Goal: Task Accomplishment & Management: Manage account settings

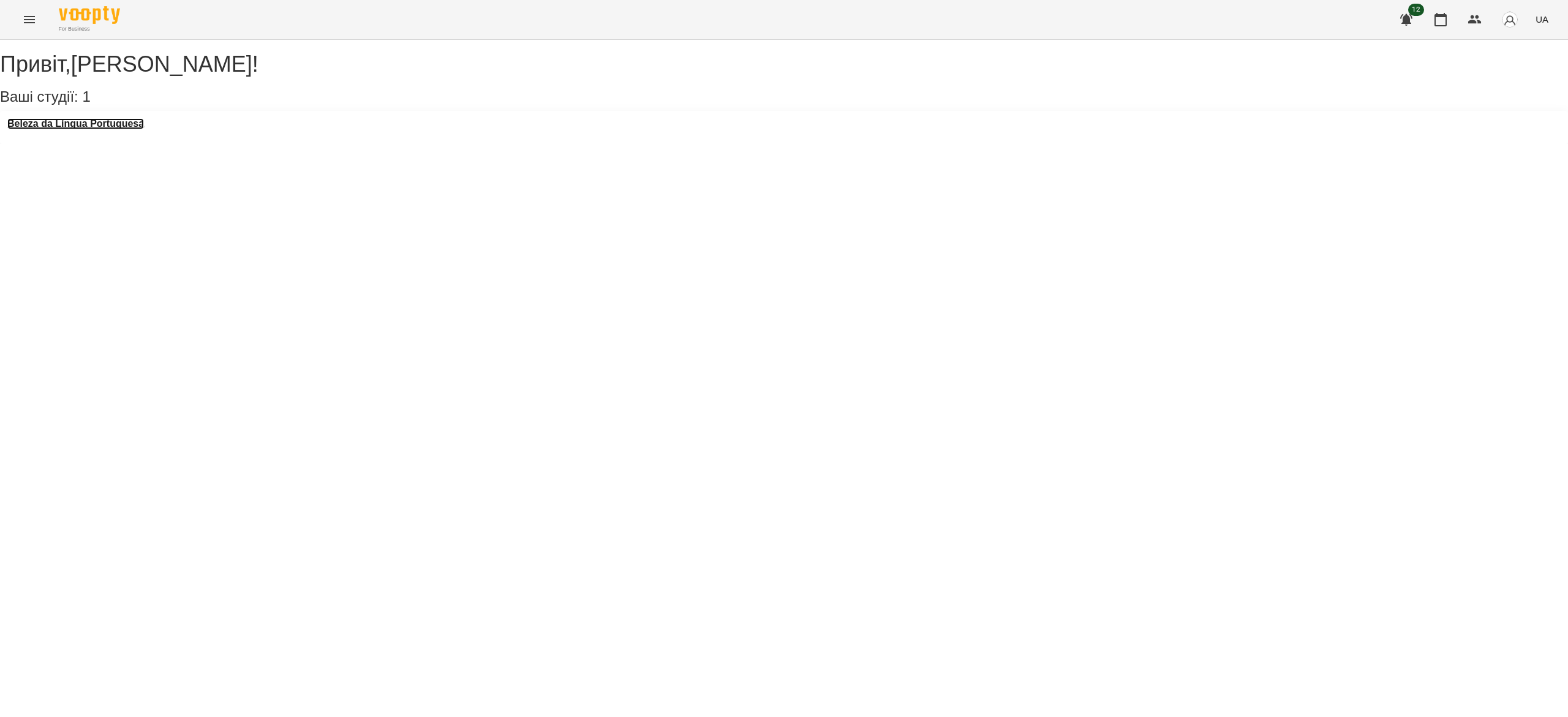
click at [54, 129] on h3 "Beleza da Língua Portuguesa" at bounding box center [75, 124] width 137 height 11
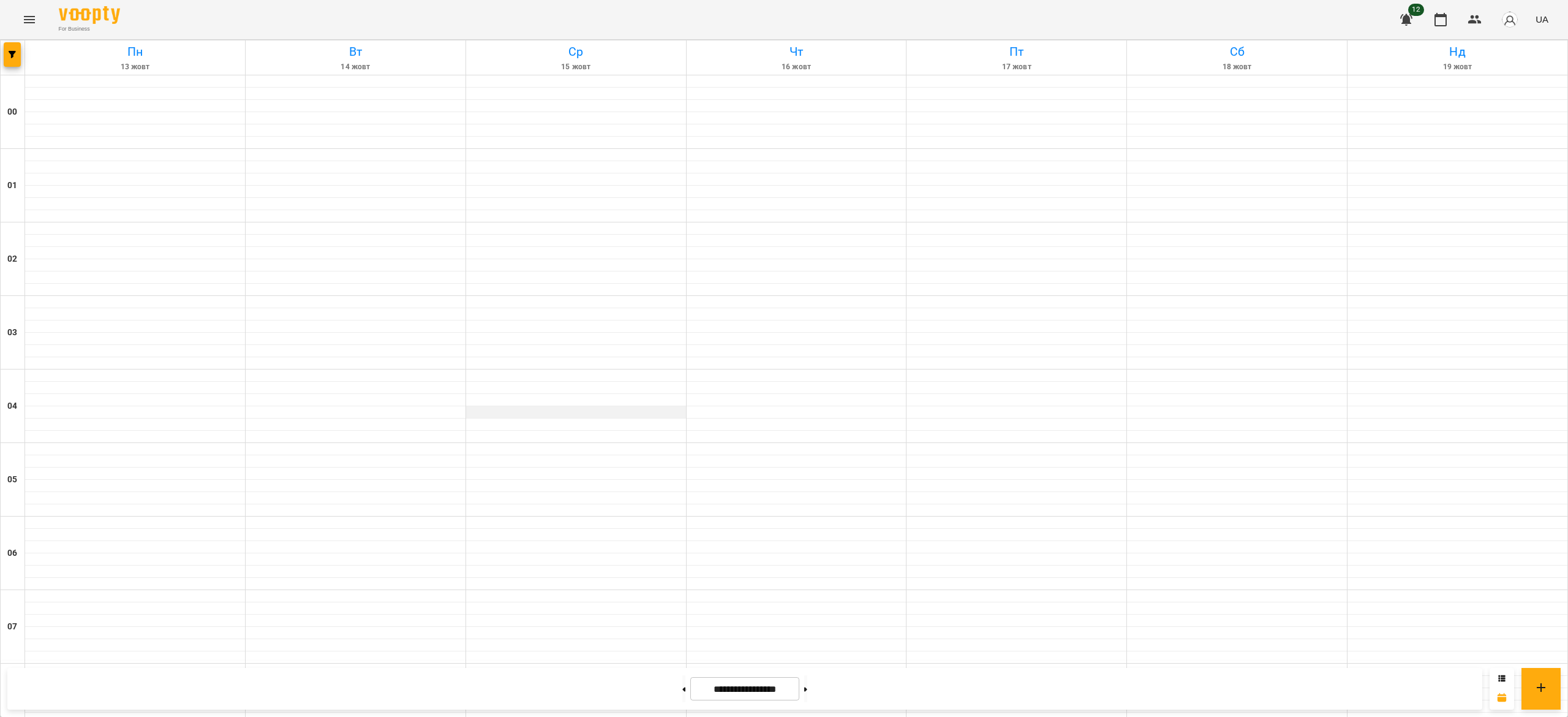
scroll to position [907, 0]
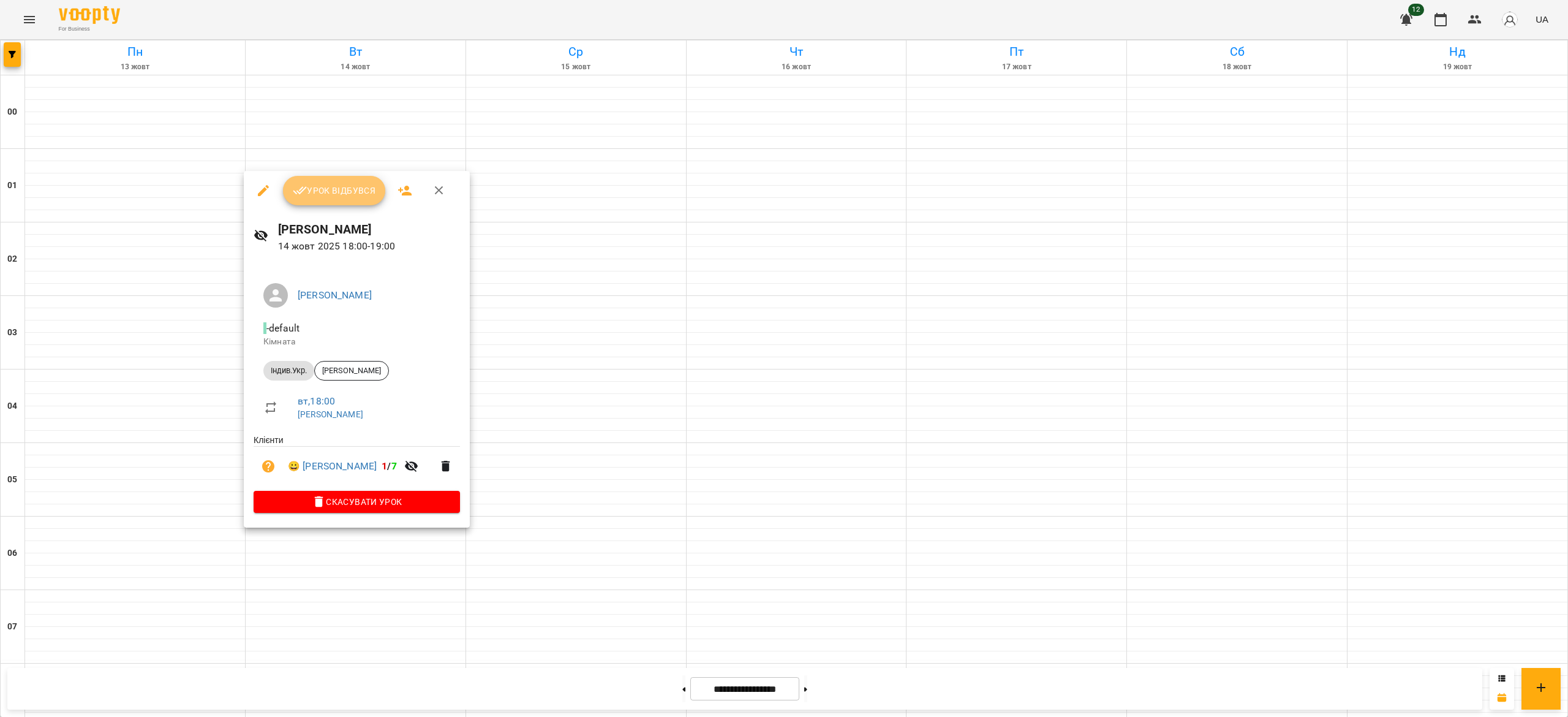
click at [326, 197] on span "Урок відбувся" at bounding box center [334, 191] width 83 height 15
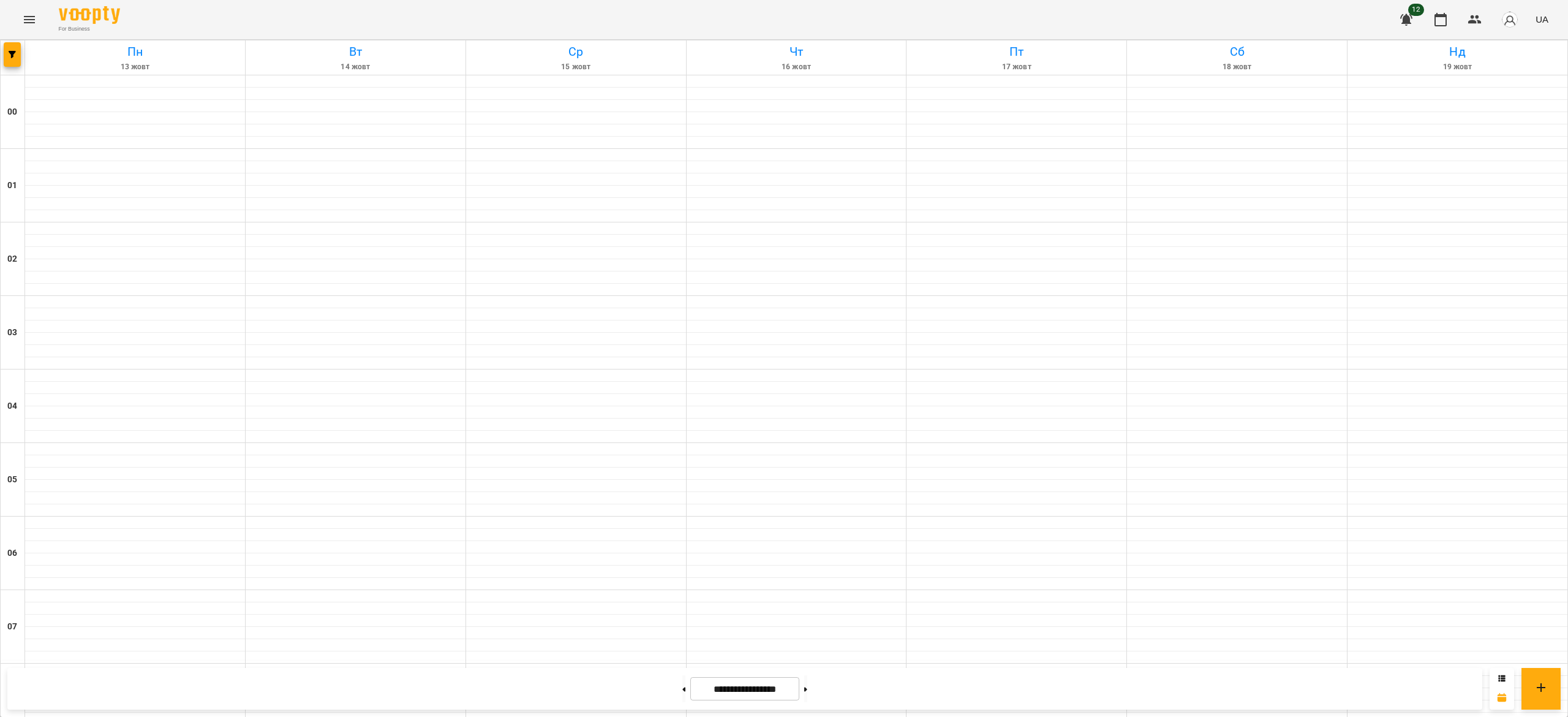
scroll to position [852, 0]
click at [683, 690] on button at bounding box center [684, 689] width 3 height 27
click at [807, 689] on button at bounding box center [806, 689] width 3 height 27
click at [683, 686] on button at bounding box center [684, 689] width 3 height 27
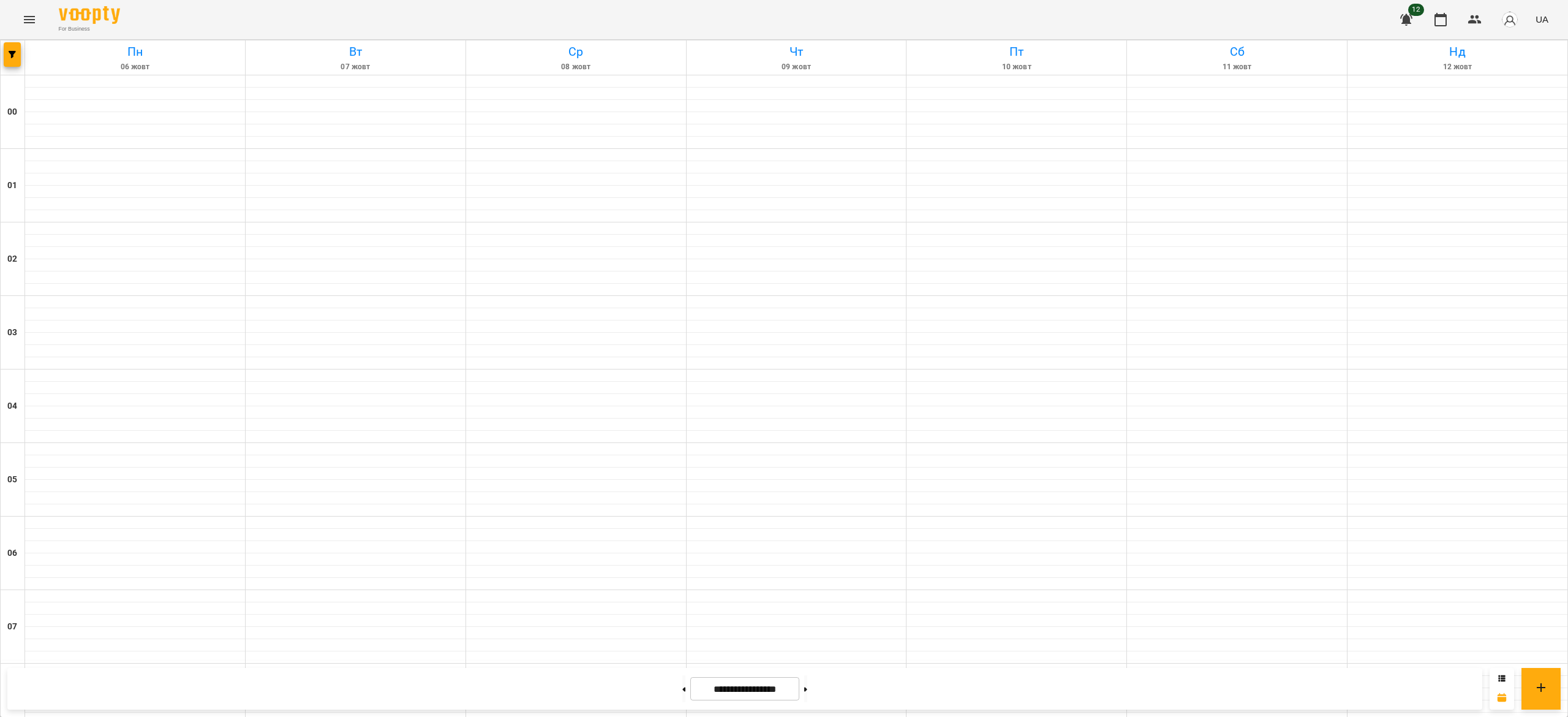
scroll to position [839, 0]
click at [683, 693] on button at bounding box center [684, 689] width 3 height 27
click at [807, 695] on button at bounding box center [806, 689] width 3 height 27
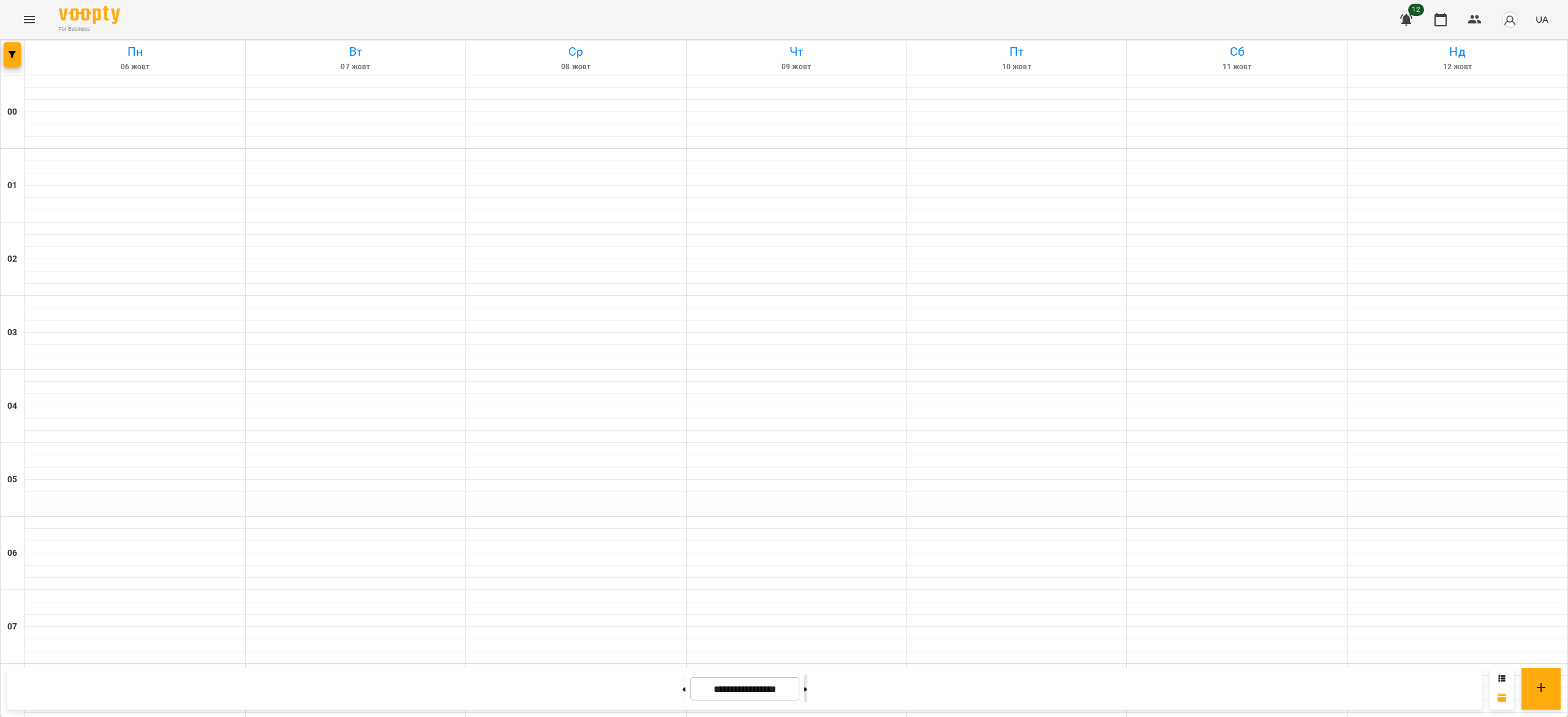
type input "**********"
